Goal: Transaction & Acquisition: Purchase product/service

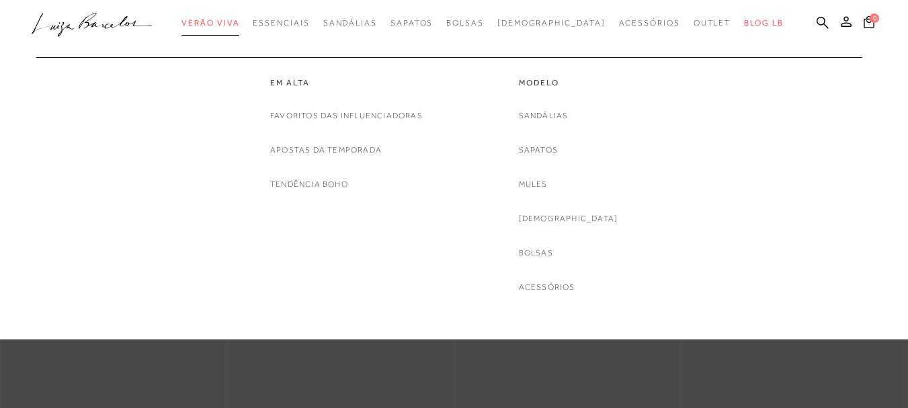
click at [239, 21] on span "Verão Viva" at bounding box center [210, 22] width 58 height 9
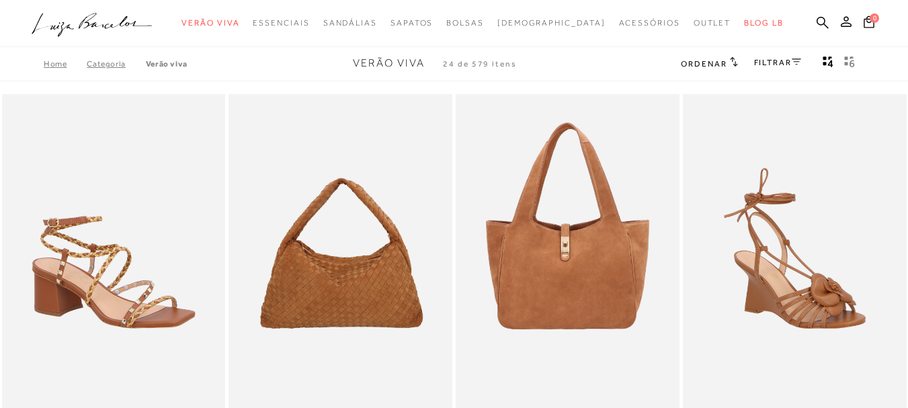
click at [774, 64] on link "FILTRAR" at bounding box center [777, 62] width 47 height 9
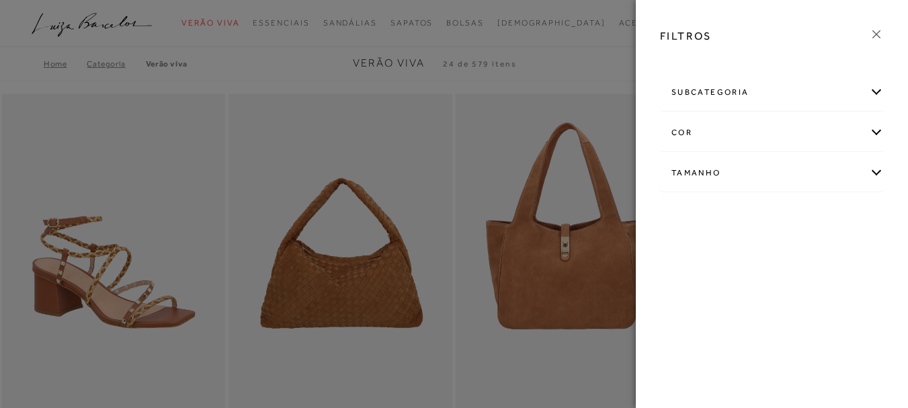
click at [699, 90] on div "subcategoria" at bounding box center [772, 93] width 222 height 36
click at [676, 210] on div "Tamanho" at bounding box center [772, 210] width 222 height 36
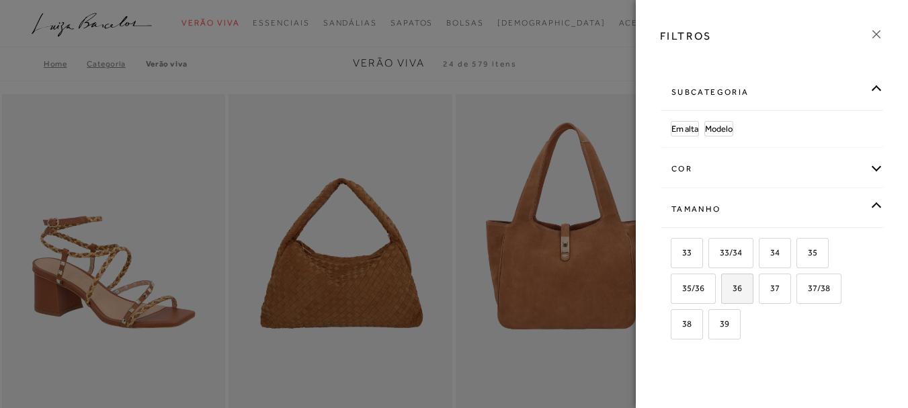
click at [730, 288] on span "36" at bounding box center [731, 288] width 19 height 10
click at [730, 288] on input "36" at bounding box center [725, 290] width 13 height 13
checkbox input "true"
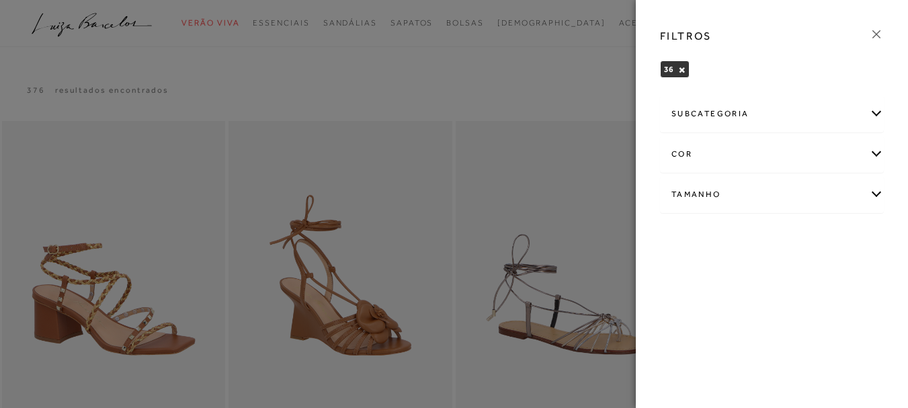
click at [876, 33] on icon at bounding box center [876, 34] width 15 height 15
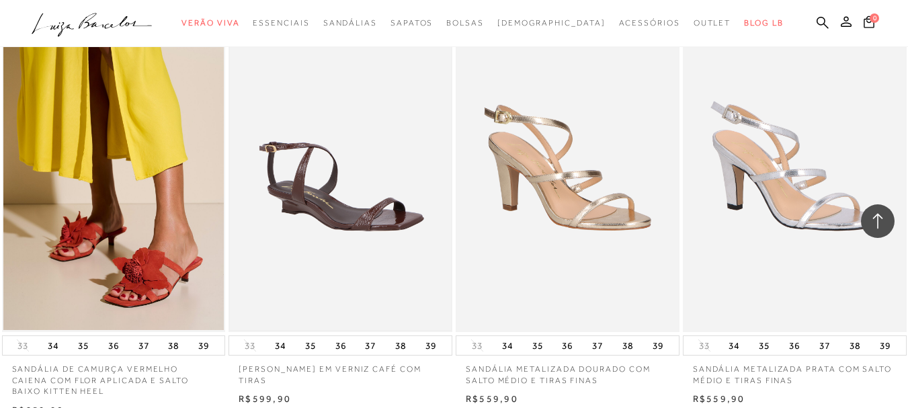
scroll to position [1277, 0]
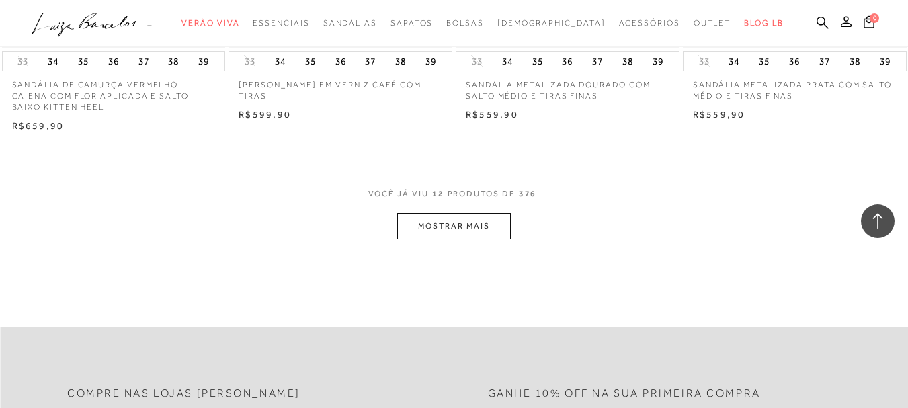
click at [458, 226] on button "MOSTRAR MAIS" at bounding box center [453, 226] width 113 height 26
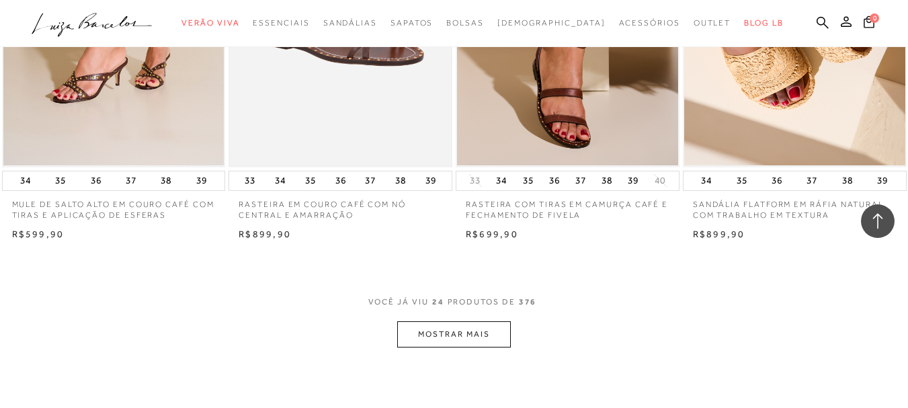
scroll to position [2553, 0]
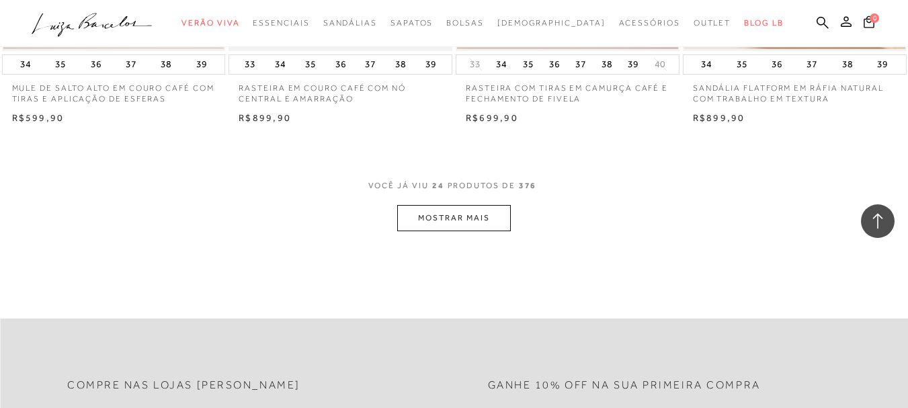
click at [463, 226] on button "MOSTRAR MAIS" at bounding box center [453, 218] width 113 height 26
click at [482, 222] on button "MOSTRAR MAIS" at bounding box center [453, 218] width 113 height 26
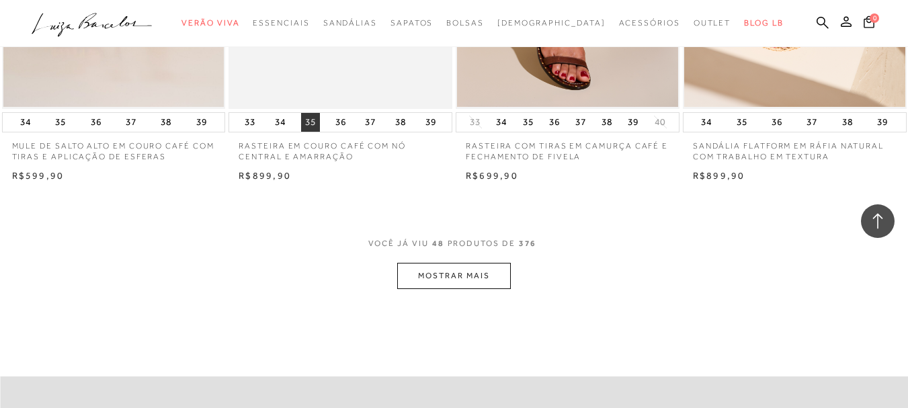
scroll to position [2621, 0]
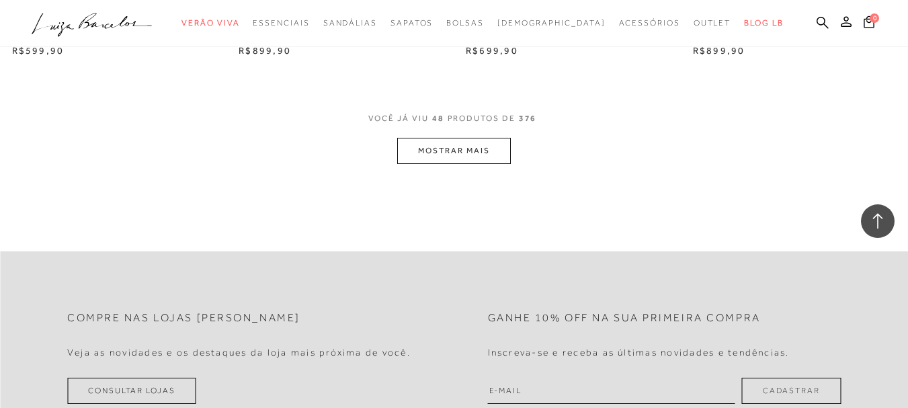
click at [458, 149] on button "MOSTRAR MAIS" at bounding box center [453, 151] width 113 height 26
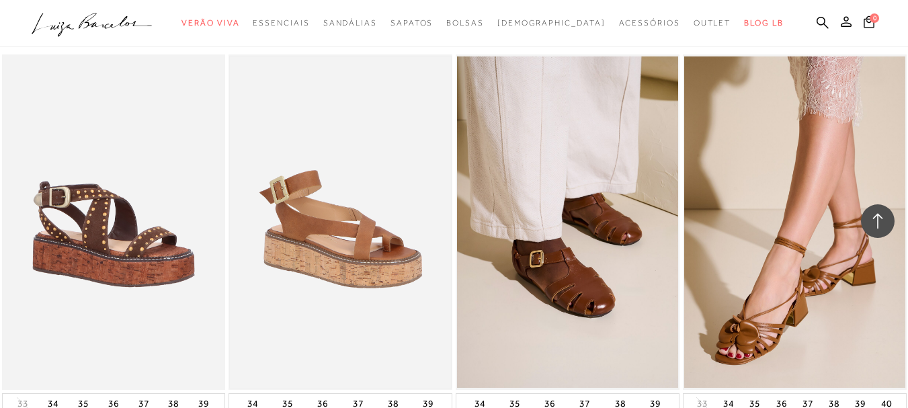
scroll to position [3830, 0]
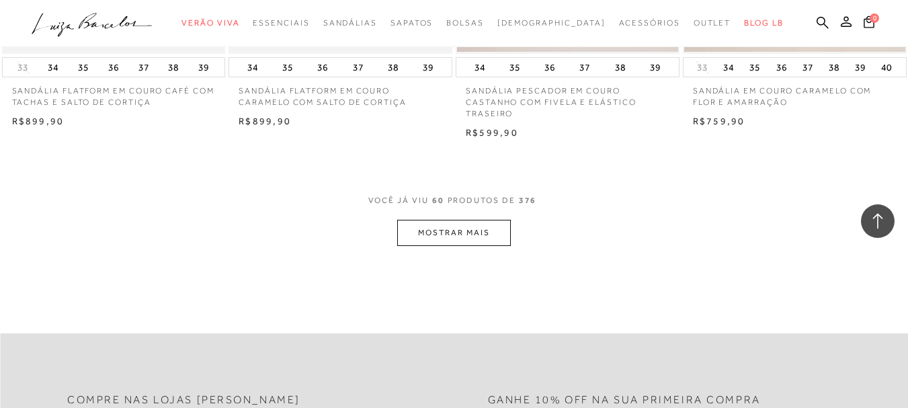
click at [484, 234] on button "MOSTRAR MAIS" at bounding box center [453, 233] width 113 height 26
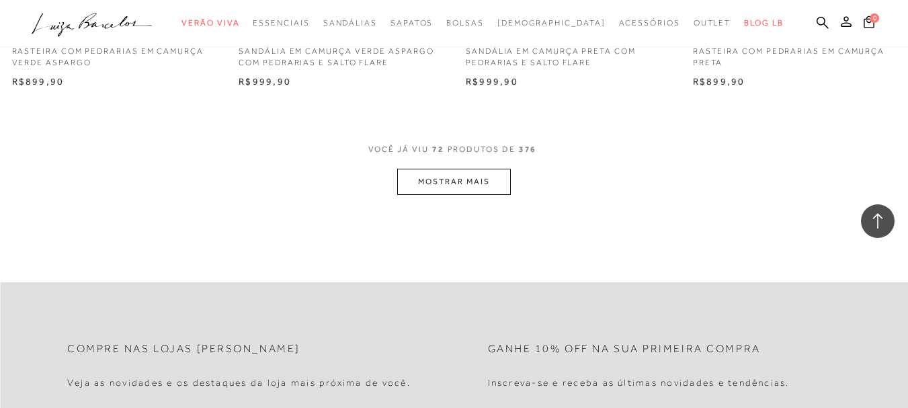
scroll to position [5174, 0]
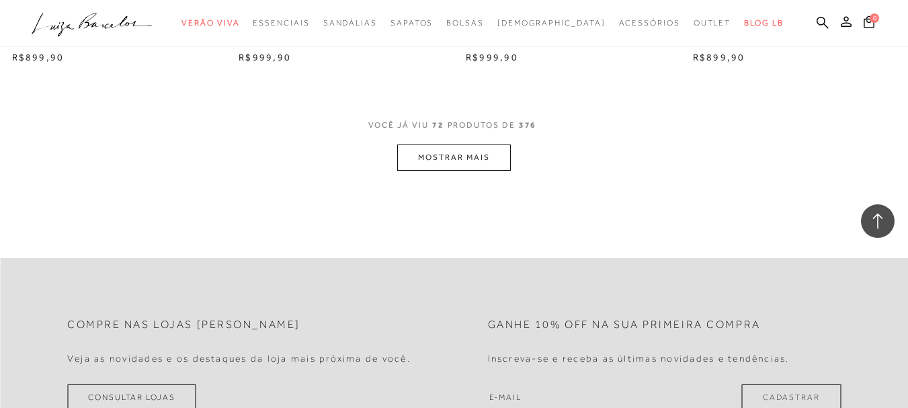
click at [490, 161] on button "MOSTRAR MAIS" at bounding box center [453, 157] width 113 height 26
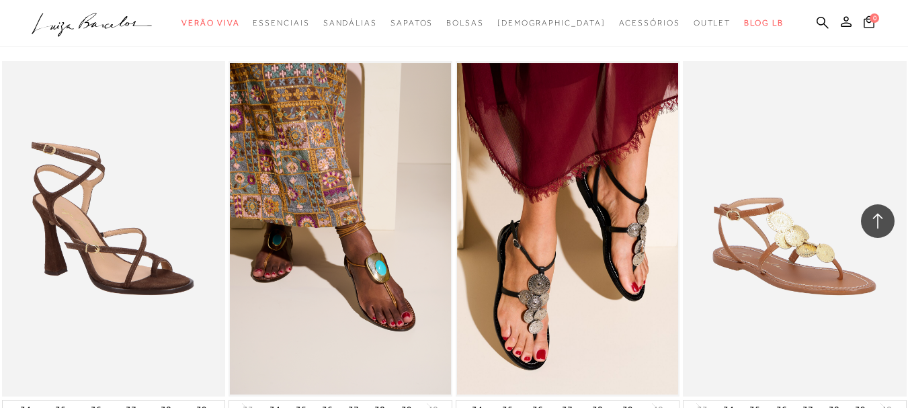
scroll to position [6383, 0]
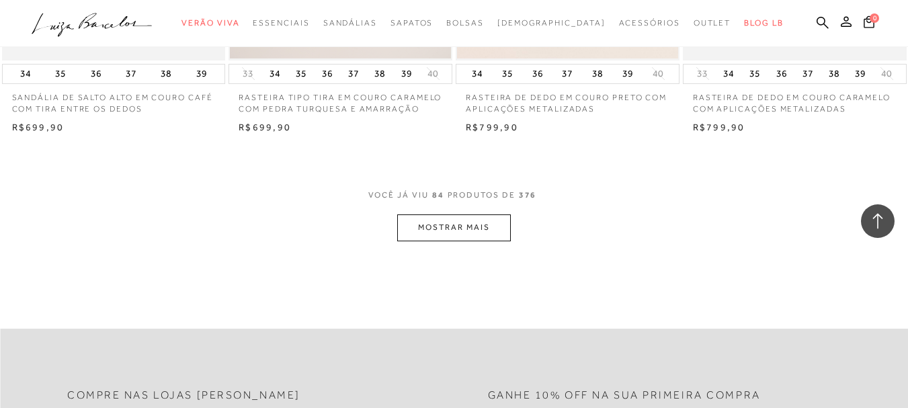
click at [420, 235] on button "MOSTRAR MAIS" at bounding box center [453, 227] width 113 height 26
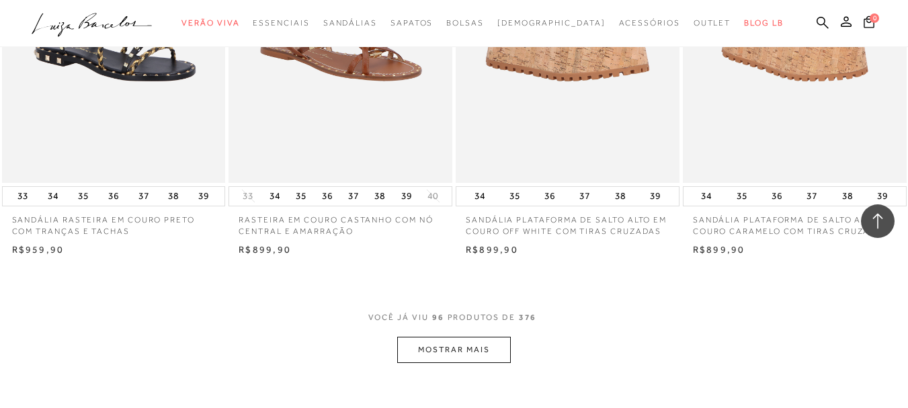
scroll to position [7660, 0]
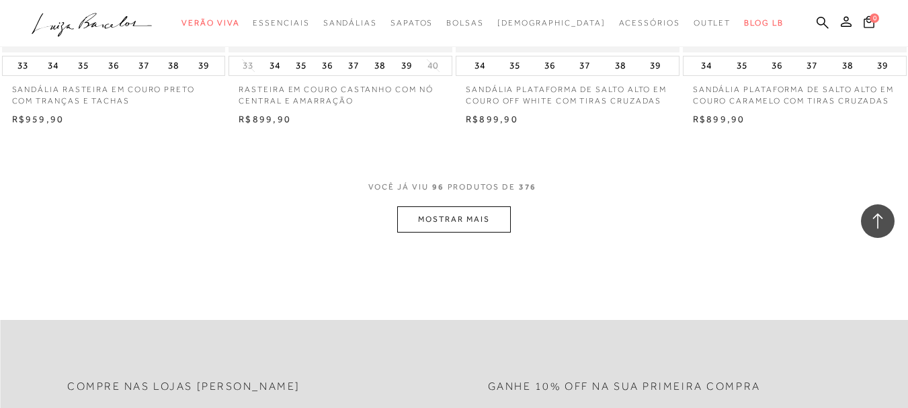
click at [441, 224] on button "MOSTRAR MAIS" at bounding box center [453, 219] width 113 height 26
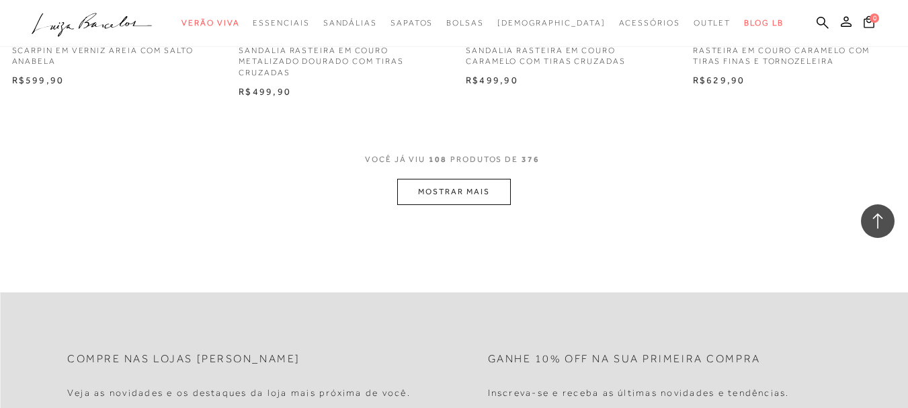
scroll to position [9004, 0]
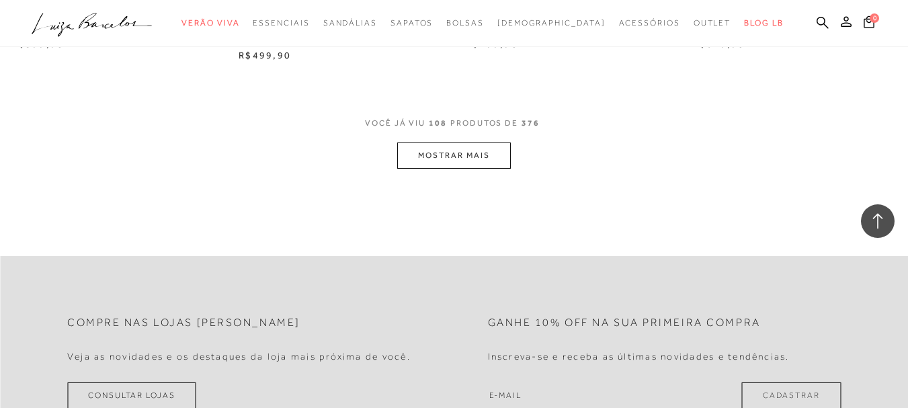
click at [452, 155] on button "MOSTRAR MAIS" at bounding box center [453, 155] width 113 height 26
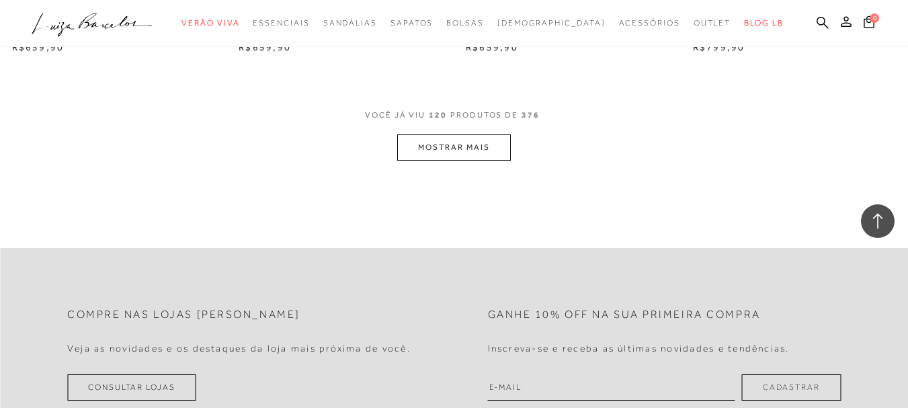
click at [490, 148] on button "MOSTRAR MAIS" at bounding box center [453, 147] width 113 height 26
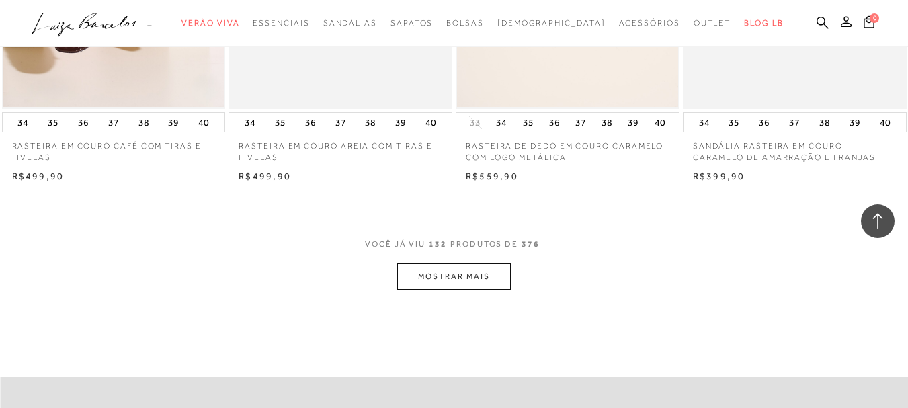
scroll to position [11423, 0]
click at [471, 272] on button "MOSTRAR MAIS" at bounding box center [453, 274] width 113 height 26
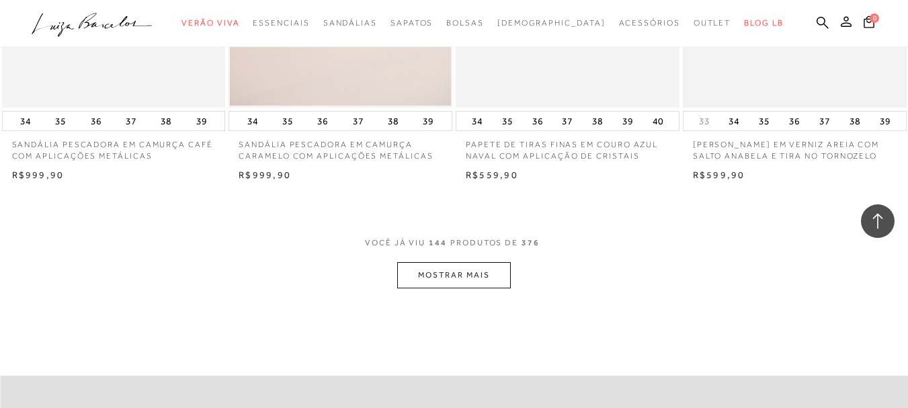
scroll to position [12834, 0]
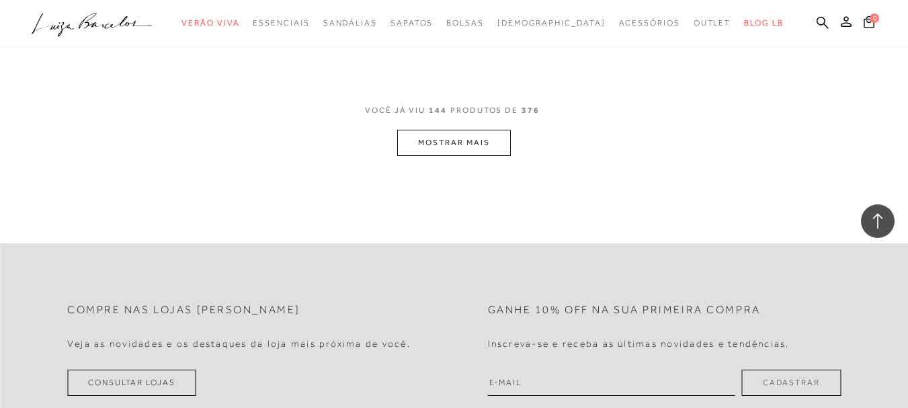
click at [456, 140] on button "MOSTRAR MAIS" at bounding box center [453, 143] width 113 height 26
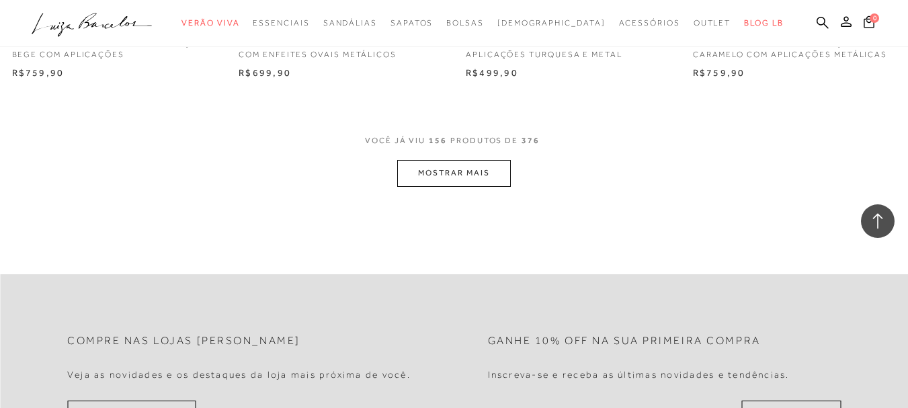
scroll to position [14111, 0]
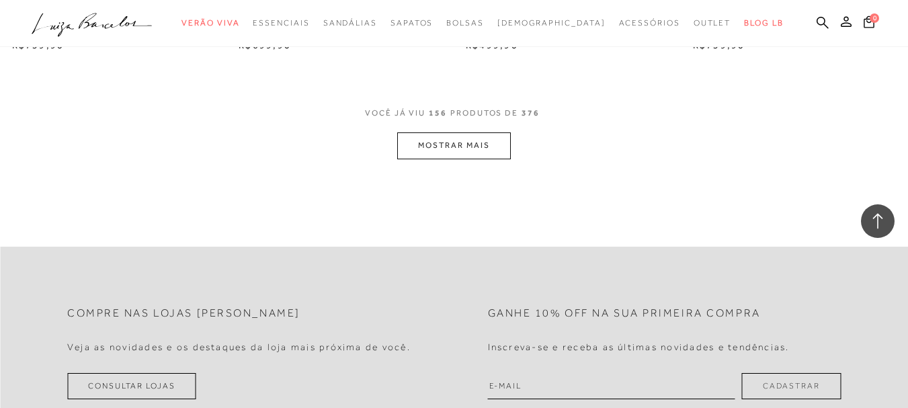
click at [472, 148] on button "MOSTRAR MAIS" at bounding box center [453, 145] width 113 height 26
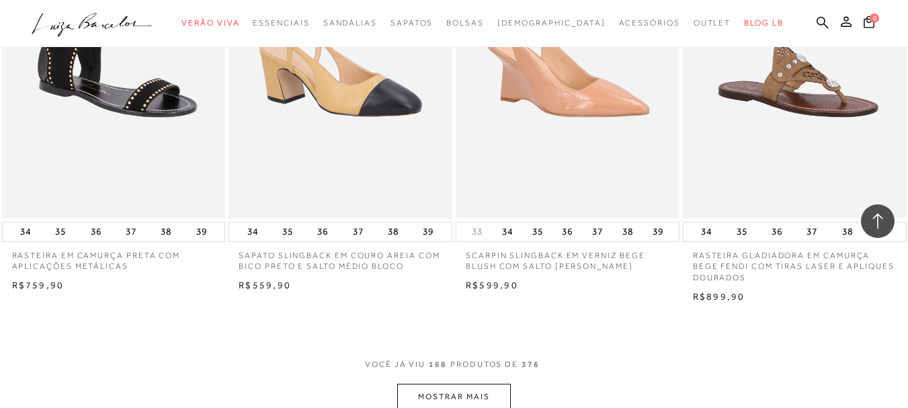
scroll to position [15320, 0]
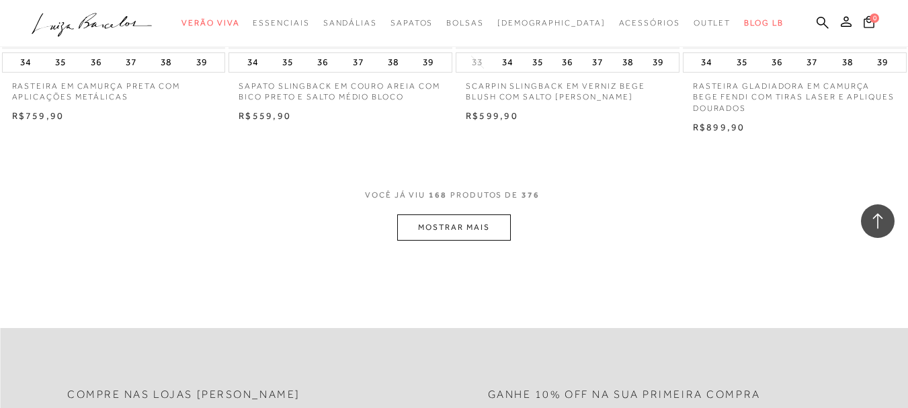
click at [474, 223] on button "MOSTRAR MAIS" at bounding box center [453, 227] width 113 height 26
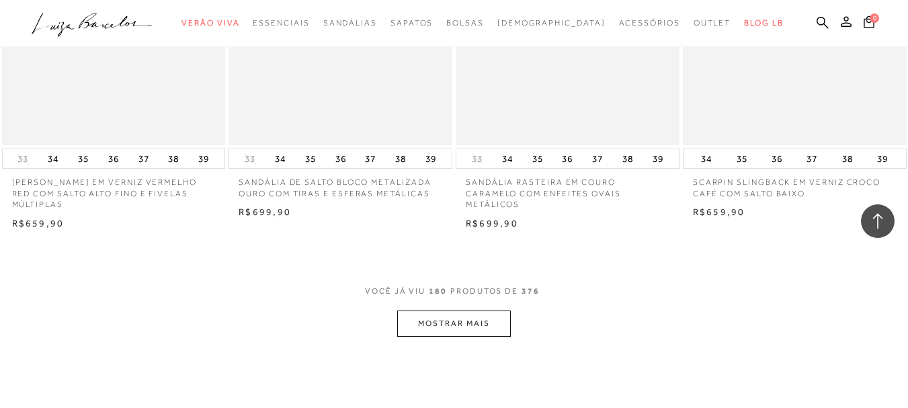
scroll to position [16530, 0]
click at [451, 314] on button "MOSTRAR MAIS" at bounding box center [453, 320] width 113 height 26
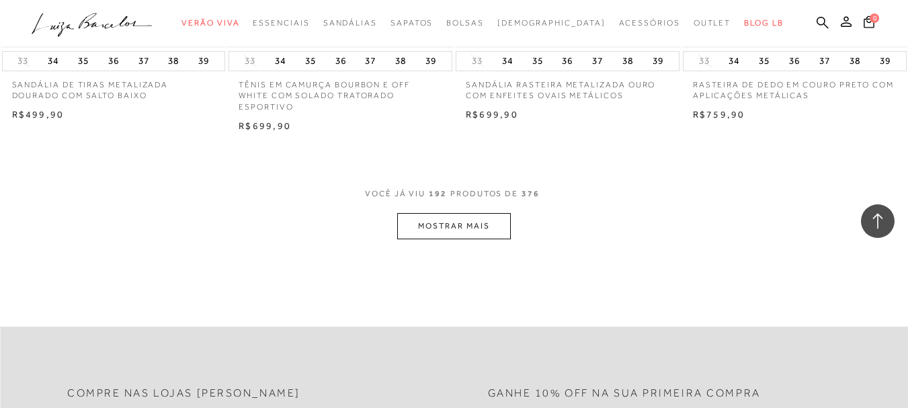
scroll to position [17941, 0]
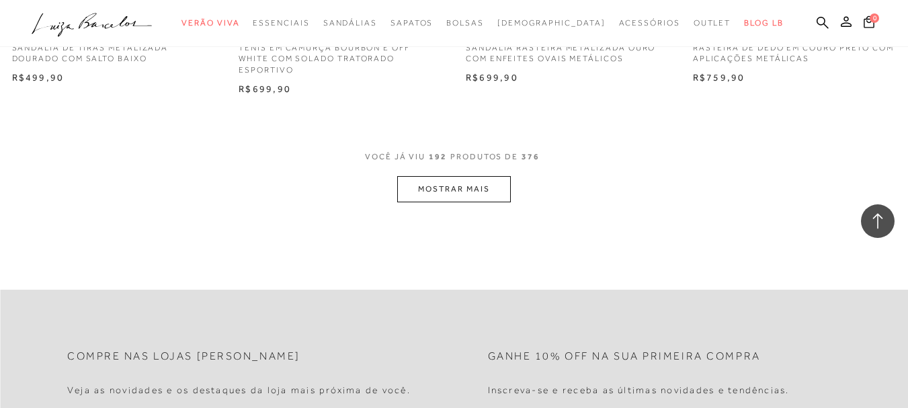
click at [472, 176] on button "MOSTRAR MAIS" at bounding box center [453, 189] width 113 height 26
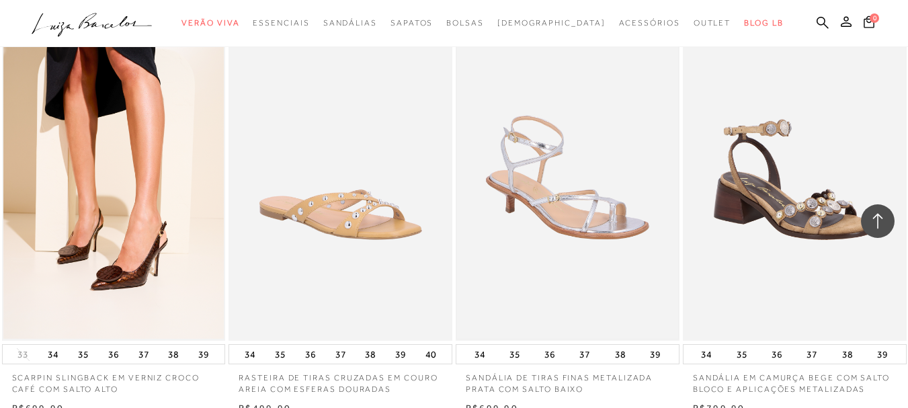
scroll to position [19083, 0]
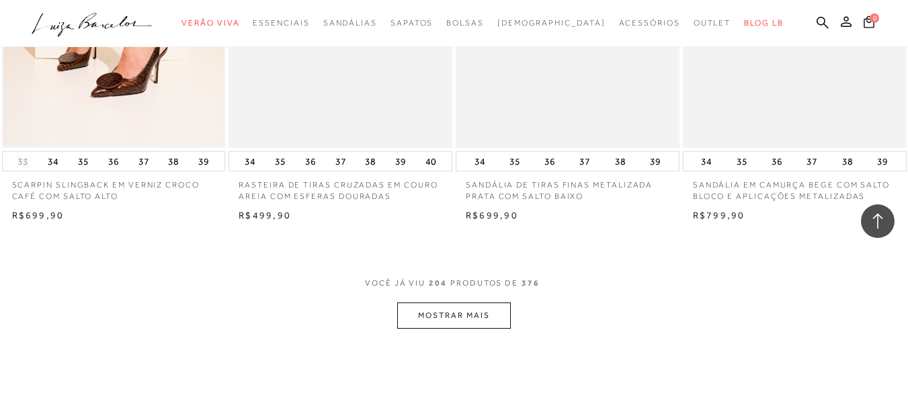
click at [466, 304] on button "MOSTRAR MAIS" at bounding box center [453, 315] width 113 height 26
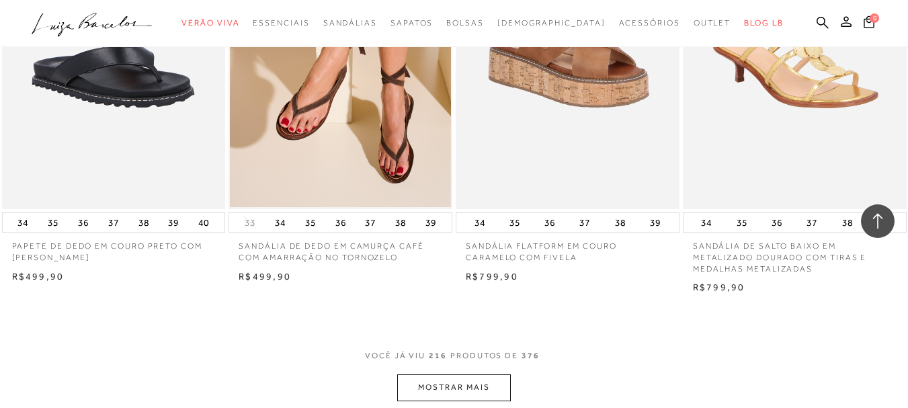
scroll to position [20360, 0]
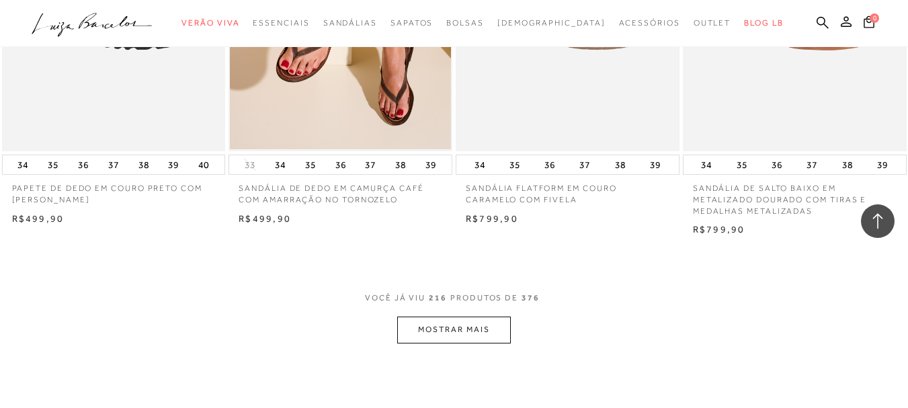
click at [468, 316] on button "MOSTRAR MAIS" at bounding box center [453, 329] width 113 height 26
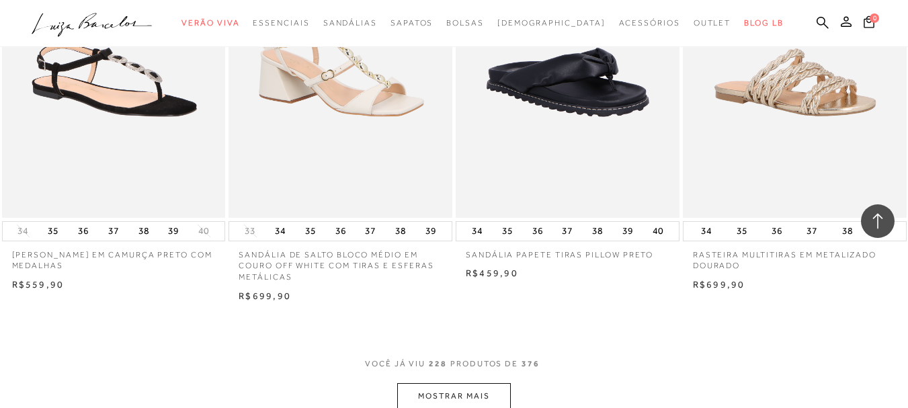
scroll to position [21771, 0]
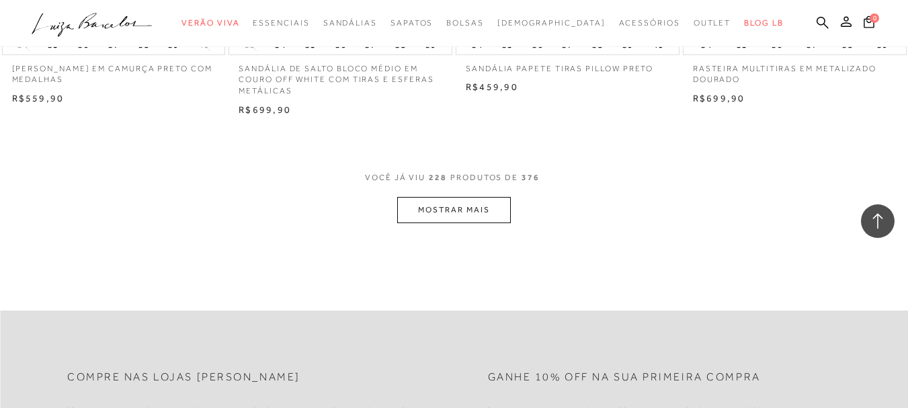
click at [435, 197] on button "MOSTRAR MAIS" at bounding box center [453, 210] width 113 height 26
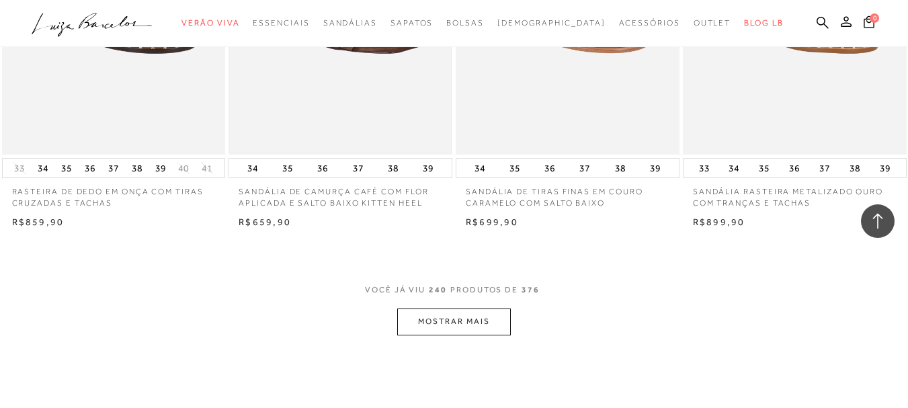
scroll to position [23017, 0]
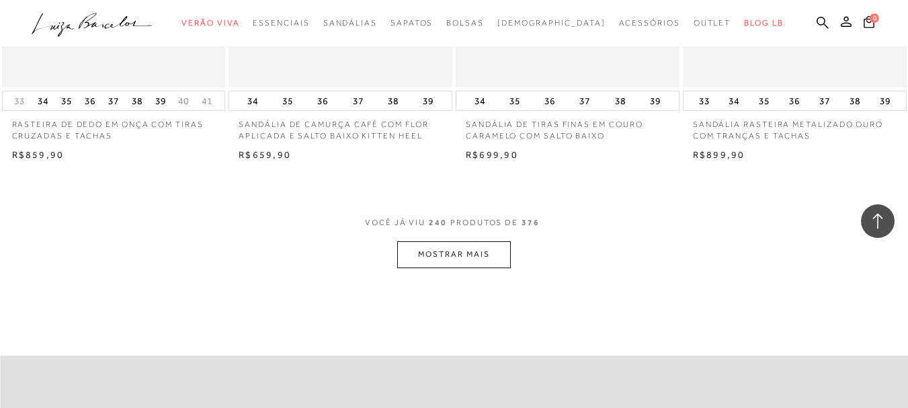
click at [454, 241] on button "MOSTRAR MAIS" at bounding box center [453, 254] width 113 height 26
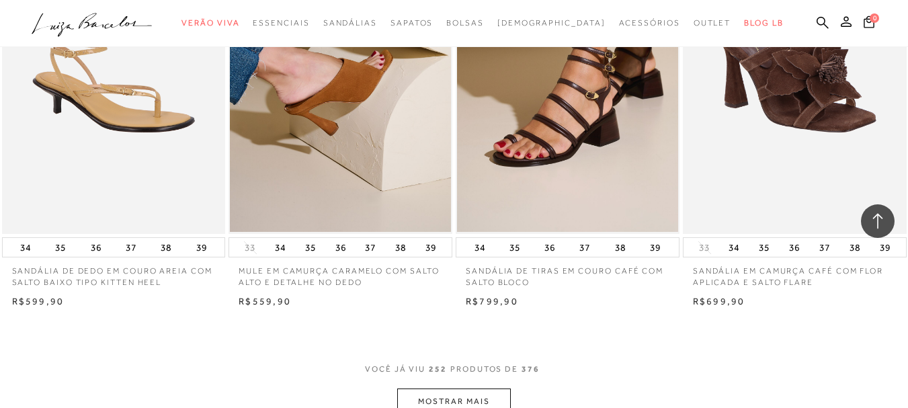
scroll to position [24361, 0]
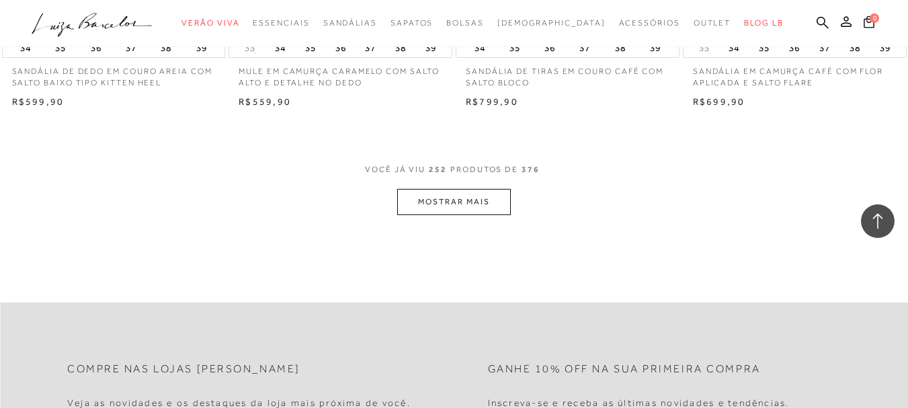
click at [462, 190] on button "MOSTRAR MAIS" at bounding box center [453, 202] width 113 height 26
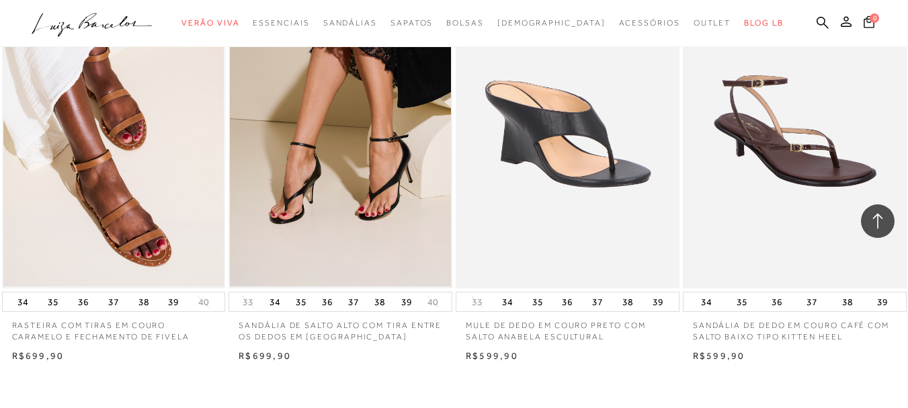
scroll to position [25608, 0]
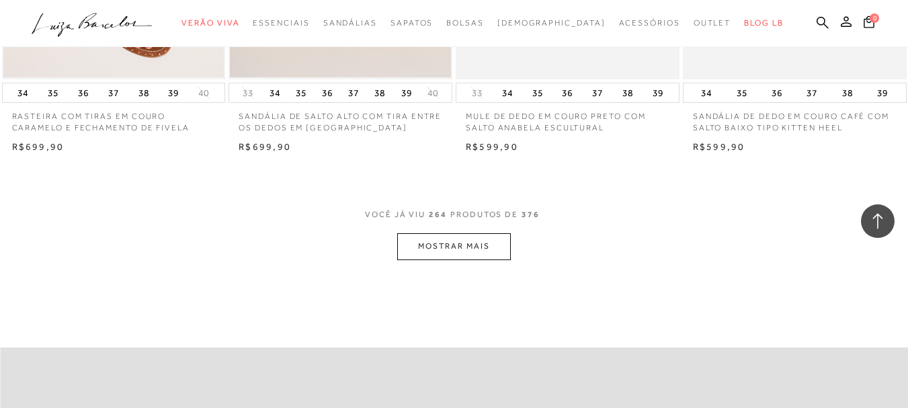
click at [424, 233] on button "MOSTRAR MAIS" at bounding box center [453, 246] width 113 height 26
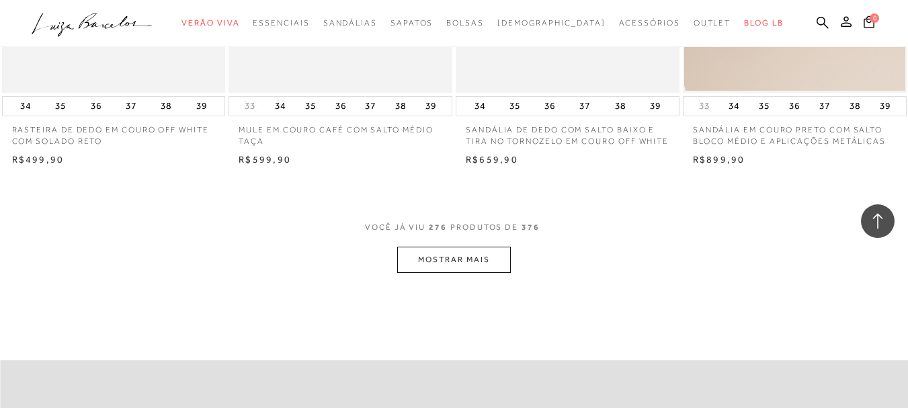
scroll to position [26884, 0]
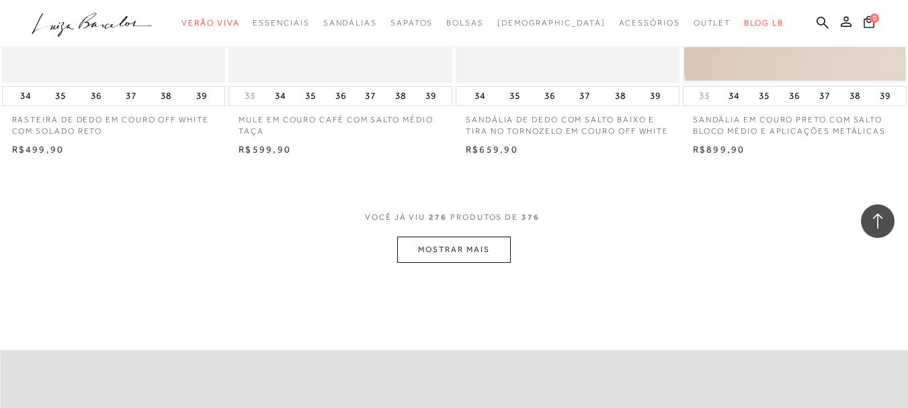
click at [445, 238] on button "MOSTRAR MAIS" at bounding box center [453, 250] width 113 height 26
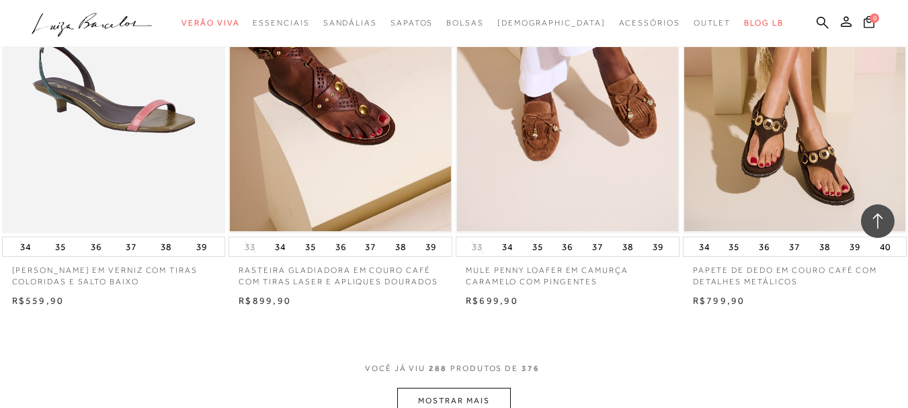
scroll to position [28228, 0]
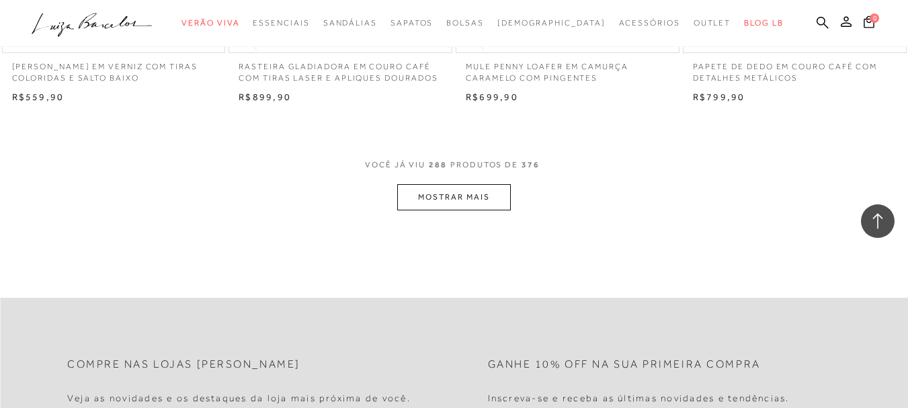
click at [435, 184] on button "MOSTRAR MAIS" at bounding box center [453, 197] width 113 height 26
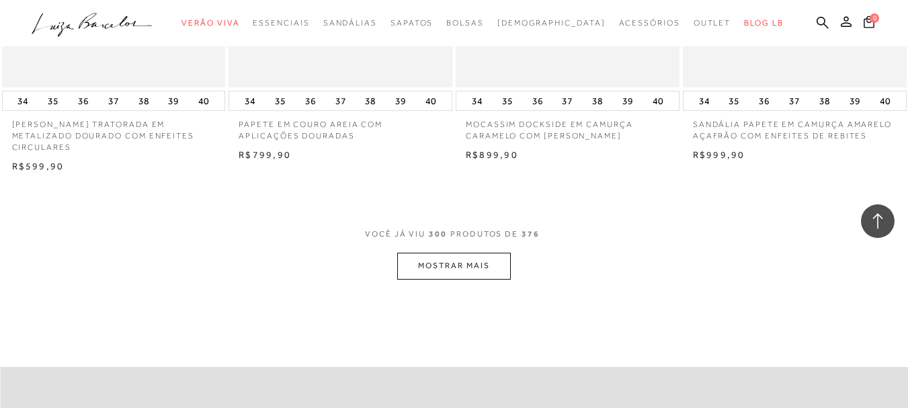
scroll to position [29596, 0]
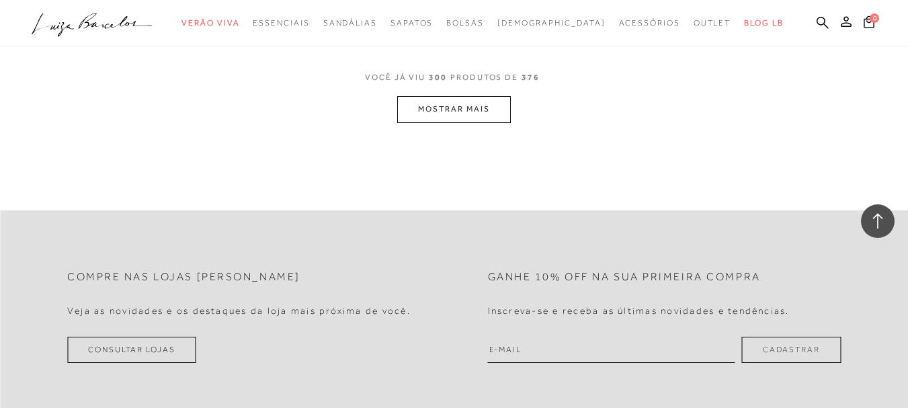
click at [467, 96] on button "MOSTRAR MAIS" at bounding box center [453, 109] width 113 height 26
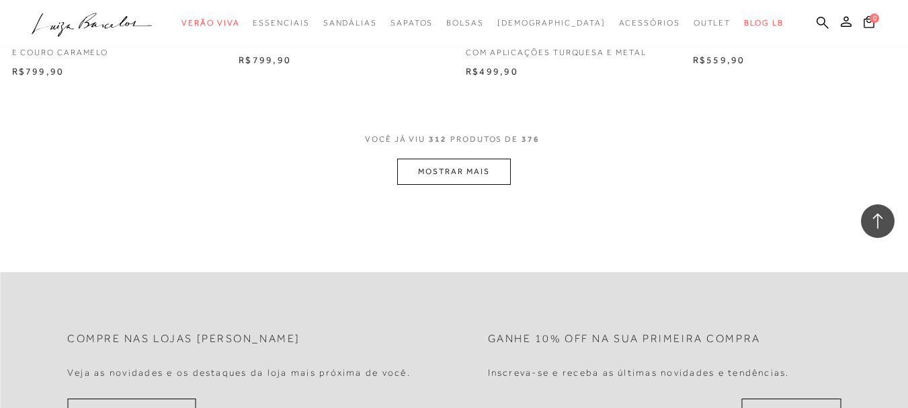
scroll to position [30820, 0]
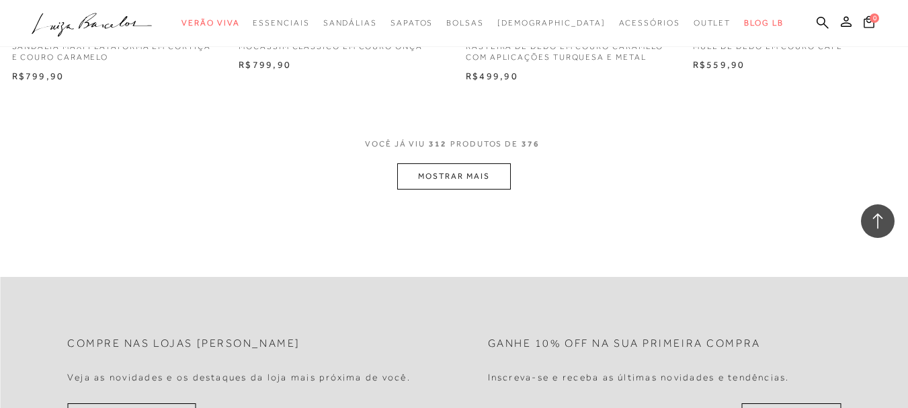
click at [493, 163] on button "MOSTRAR MAIS" at bounding box center [453, 176] width 113 height 26
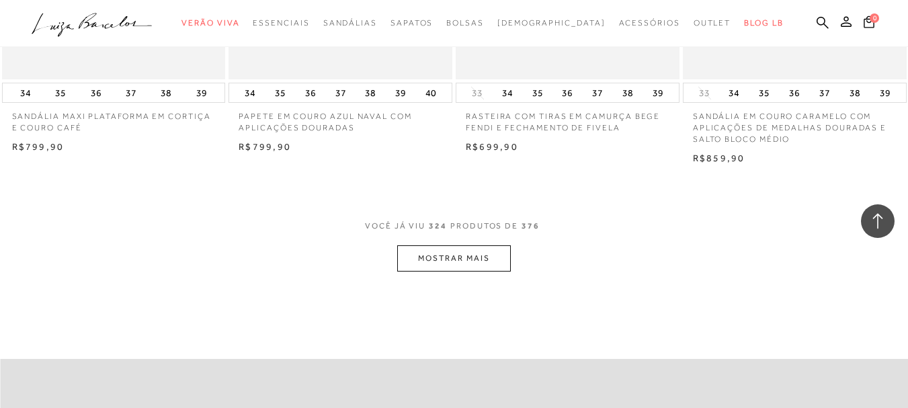
scroll to position [32164, 0]
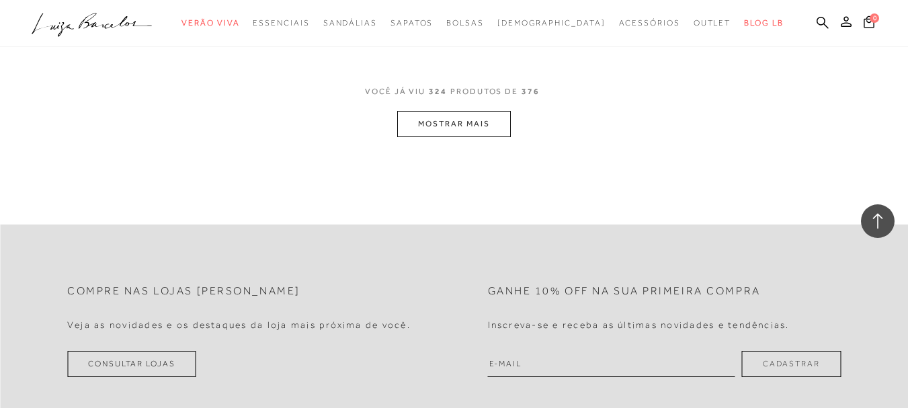
click at [472, 111] on button "MOSTRAR MAIS" at bounding box center [453, 124] width 113 height 26
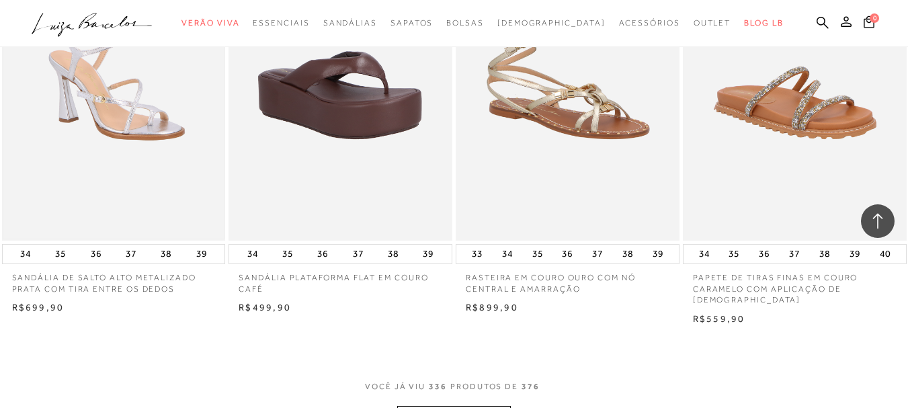
scroll to position [33373, 0]
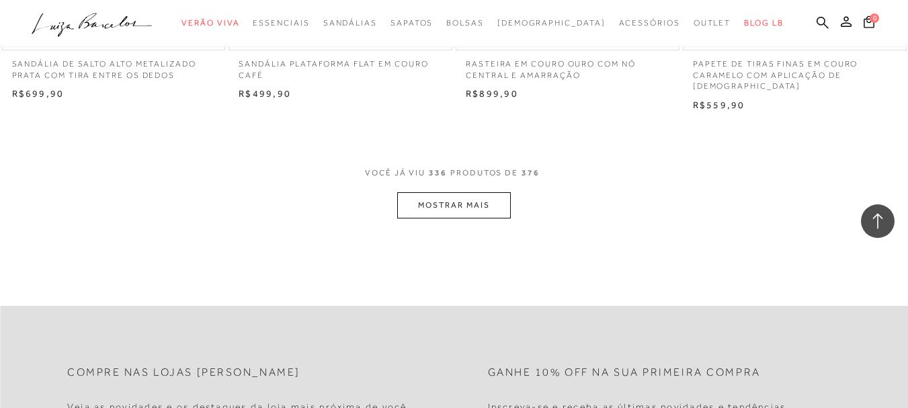
click at [466, 192] on button "MOSTRAR MAIS" at bounding box center [453, 205] width 113 height 26
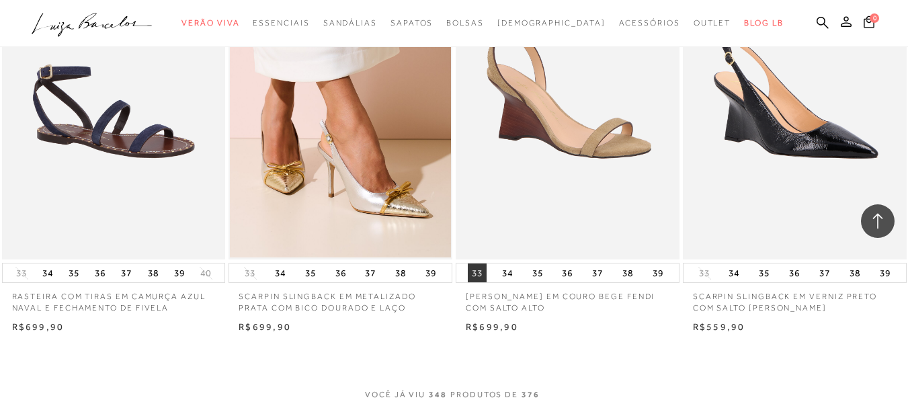
scroll to position [34485, 0]
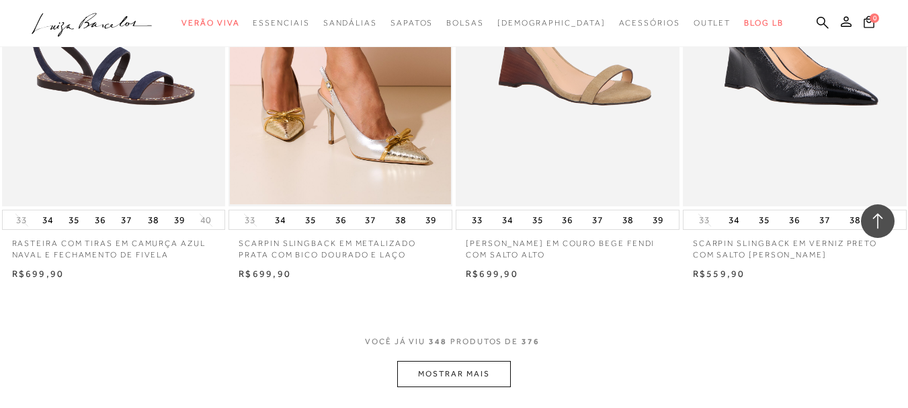
click at [486, 361] on button "MOSTRAR MAIS" at bounding box center [453, 374] width 113 height 26
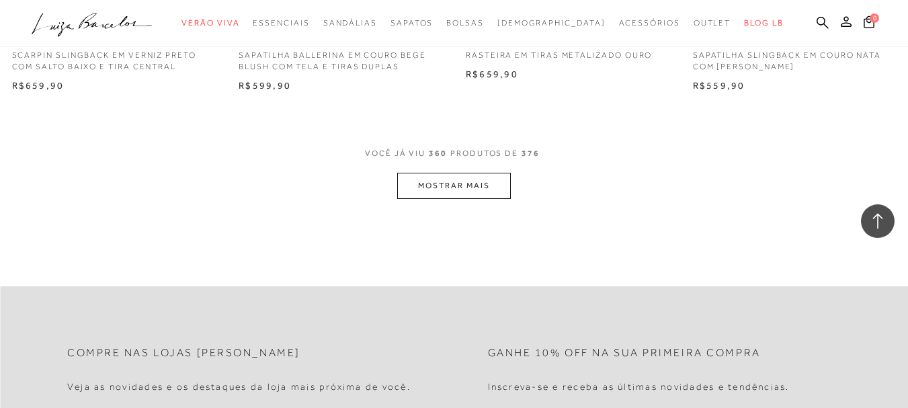
scroll to position [35963, 0]
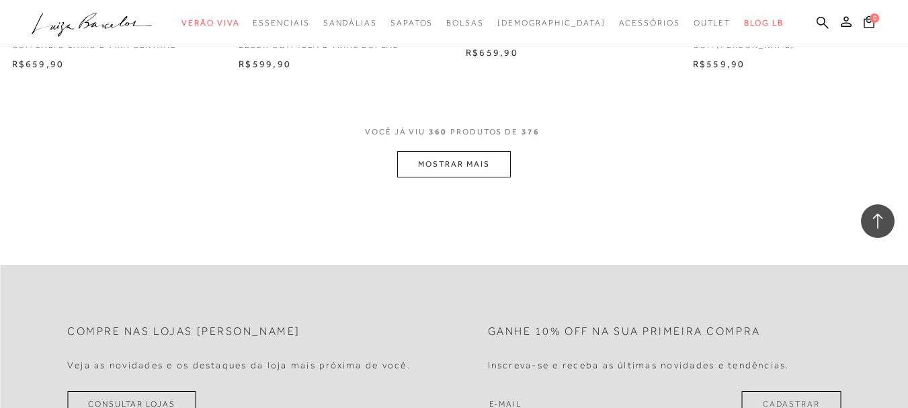
click at [467, 151] on button "MOSTRAR MAIS" at bounding box center [453, 164] width 113 height 26
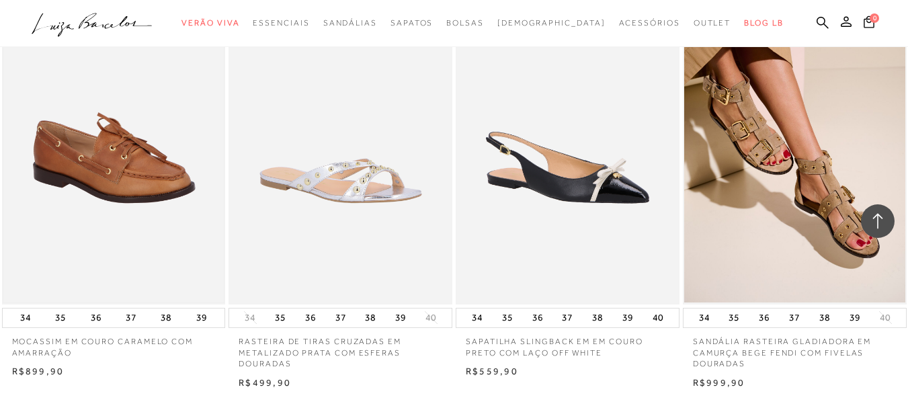
scroll to position [37196, 0]
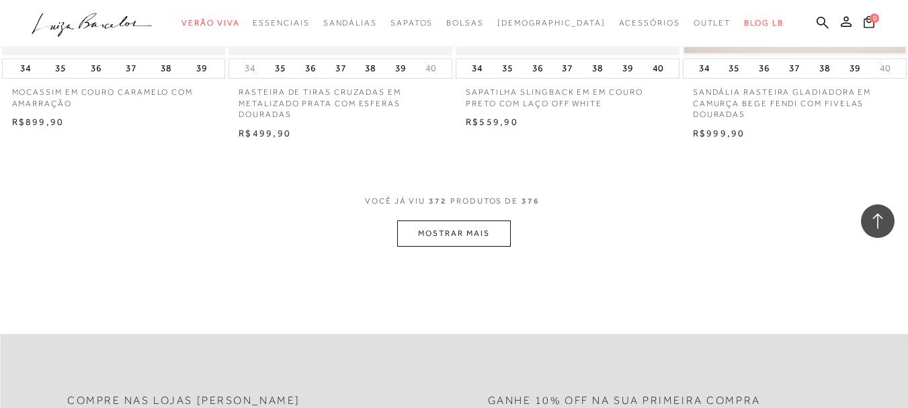
click at [435, 220] on button "MOSTRAR MAIS" at bounding box center [453, 233] width 113 height 26
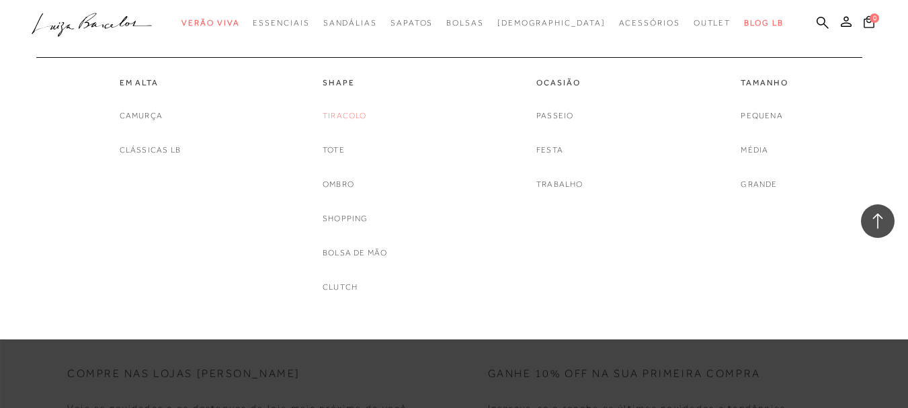
scroll to position [37636, 0]
